Goal: Find specific page/section: Find specific page/section

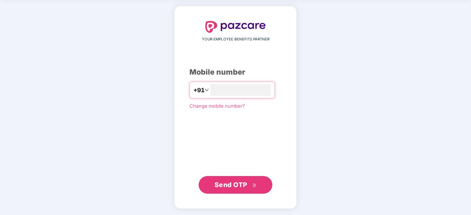
type input "**********"
click at [231, 187] on span "Send OTP" at bounding box center [230, 185] width 33 height 8
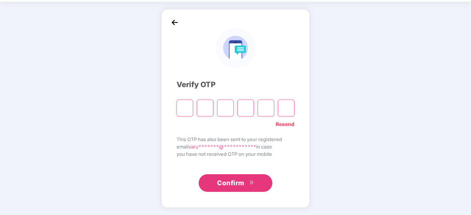
scroll to position [24, 0]
type input "*"
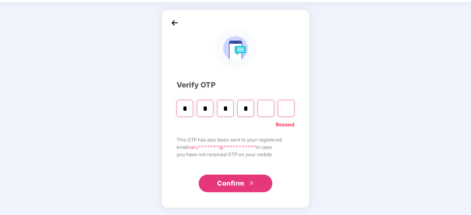
type input "*"
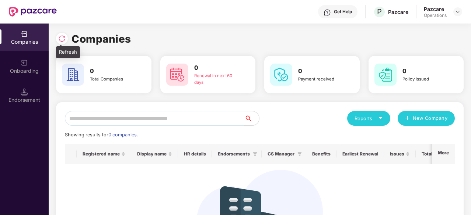
click at [59, 38] on img at bounding box center [61, 38] width 7 height 7
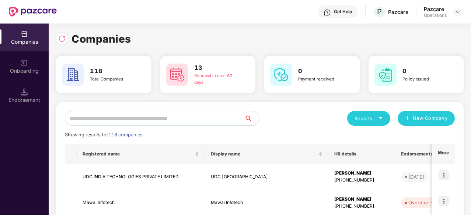
click at [140, 118] on input "text" at bounding box center [154, 118] width 179 height 15
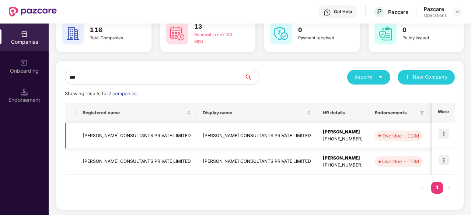
type input "***"
click at [183, 140] on td "[PERSON_NAME] CONSULTANTS PRIVATE LIMITED" at bounding box center [137, 136] width 120 height 26
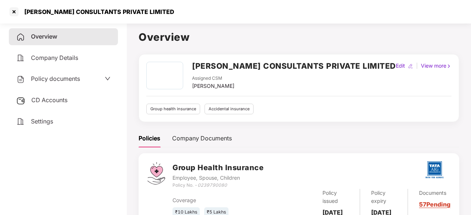
click at [48, 13] on div "[PERSON_NAME] CONSULTANTS PRIVATE LIMITED" at bounding box center [97, 11] width 154 height 7
copy div "[PERSON_NAME]"
click at [10, 13] on div at bounding box center [14, 12] width 12 height 12
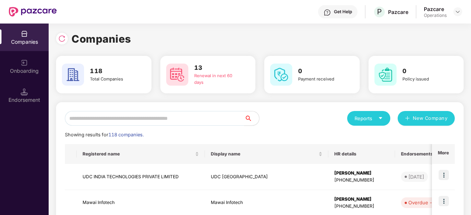
click at [116, 117] on input "text" at bounding box center [154, 118] width 179 height 15
paste input "********"
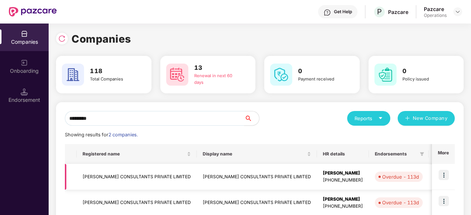
type input "********"
click at [442, 171] on img at bounding box center [443, 175] width 10 height 10
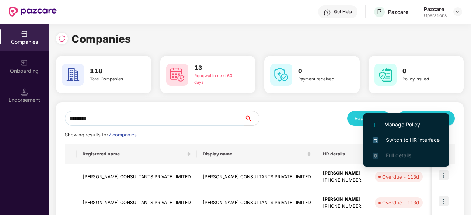
click at [395, 139] on span "Switch to HR interface" at bounding box center [405, 140] width 67 height 8
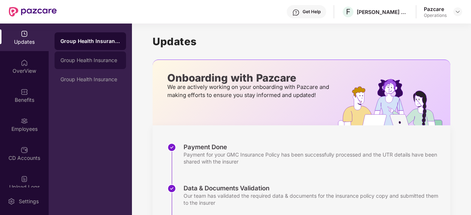
click at [80, 59] on div "Group Health Insurance" at bounding box center [90, 60] width 60 height 6
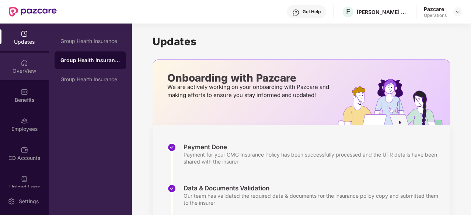
click at [27, 70] on div "OverView" at bounding box center [24, 70] width 49 height 7
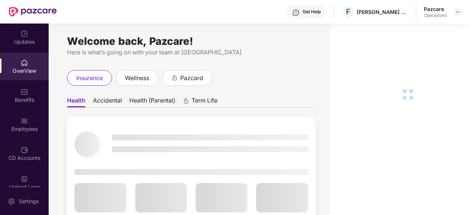
scroll to position [43, 0]
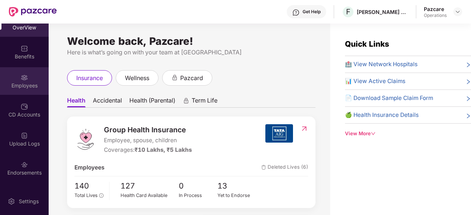
click at [20, 88] on div "Employees" at bounding box center [24, 85] width 49 height 7
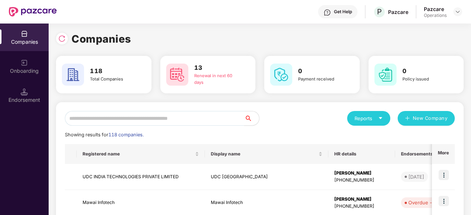
click at [120, 117] on input "text" at bounding box center [154, 118] width 179 height 15
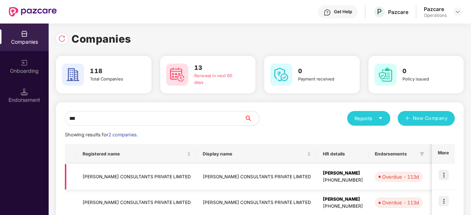
type input "***"
click at [147, 185] on td "[PERSON_NAME] CONSULTANTS PRIVATE LIMITED" at bounding box center [137, 177] width 120 height 26
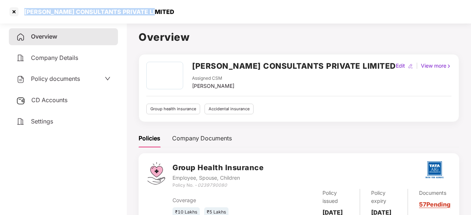
drag, startPoint x: 158, startPoint y: 9, endPoint x: 22, endPoint y: 13, distance: 135.2
click at [22, 13] on div "[PERSON_NAME] CONSULTANTS PRIVATE LIMITED" at bounding box center [235, 12] width 471 height 24
copy div "[PERSON_NAME] CONSULTANTS PRIVATE LIMITED"
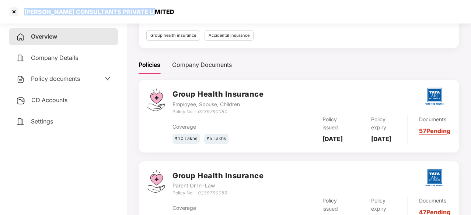
scroll to position [147, 0]
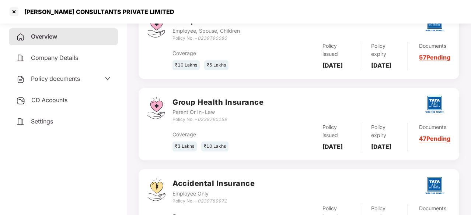
click at [220, 122] on icon "0239790159" at bounding box center [211, 120] width 29 height 6
copy icon "0239790159"
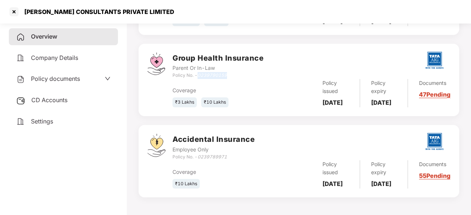
scroll to position [219, 0]
click at [290, 112] on div "Group Health Insurance Employee, Spouse, Children Policy No. - 0239790080 Cover…" at bounding box center [298, 80] width 320 height 236
click at [35, 93] on div "CD Accounts" at bounding box center [63, 100] width 109 height 17
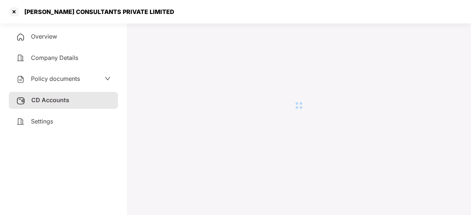
scroll to position [20, 0]
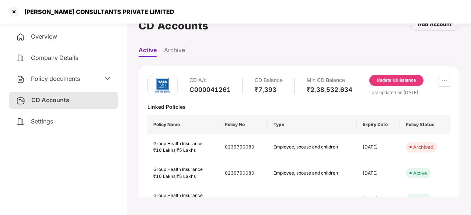
click at [215, 90] on div "C000041261" at bounding box center [209, 90] width 41 height 8
copy div "C000041261"
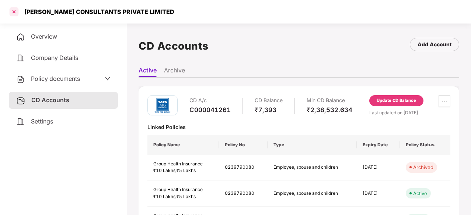
click at [11, 10] on div at bounding box center [14, 12] width 12 height 12
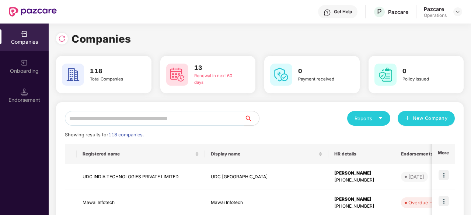
click at [93, 123] on input "text" at bounding box center [154, 118] width 179 height 15
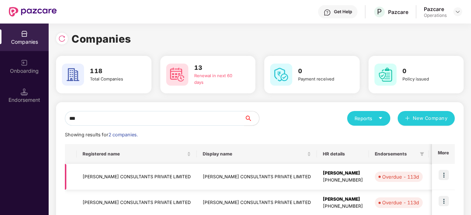
type input "***"
click at [146, 180] on td "[PERSON_NAME] CONSULTANTS PRIVATE LIMITED" at bounding box center [137, 177] width 120 height 26
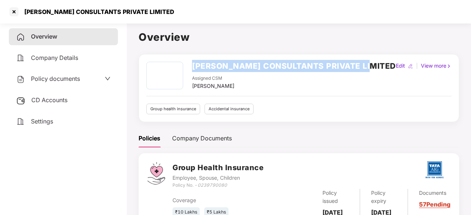
drag, startPoint x: 195, startPoint y: 63, endPoint x: 376, endPoint y: 64, distance: 181.2
click at [377, 65] on div "[PERSON_NAME] CONSULTANTS PRIVATE LIMITED Assigned CSM [PERSON_NAME] Edit | Vie…" at bounding box center [298, 76] width 305 height 28
copy h2 "[PERSON_NAME] CONSULTANTS PRIVATE LIMITED"
